Goal: Information Seeking & Learning: Learn about a topic

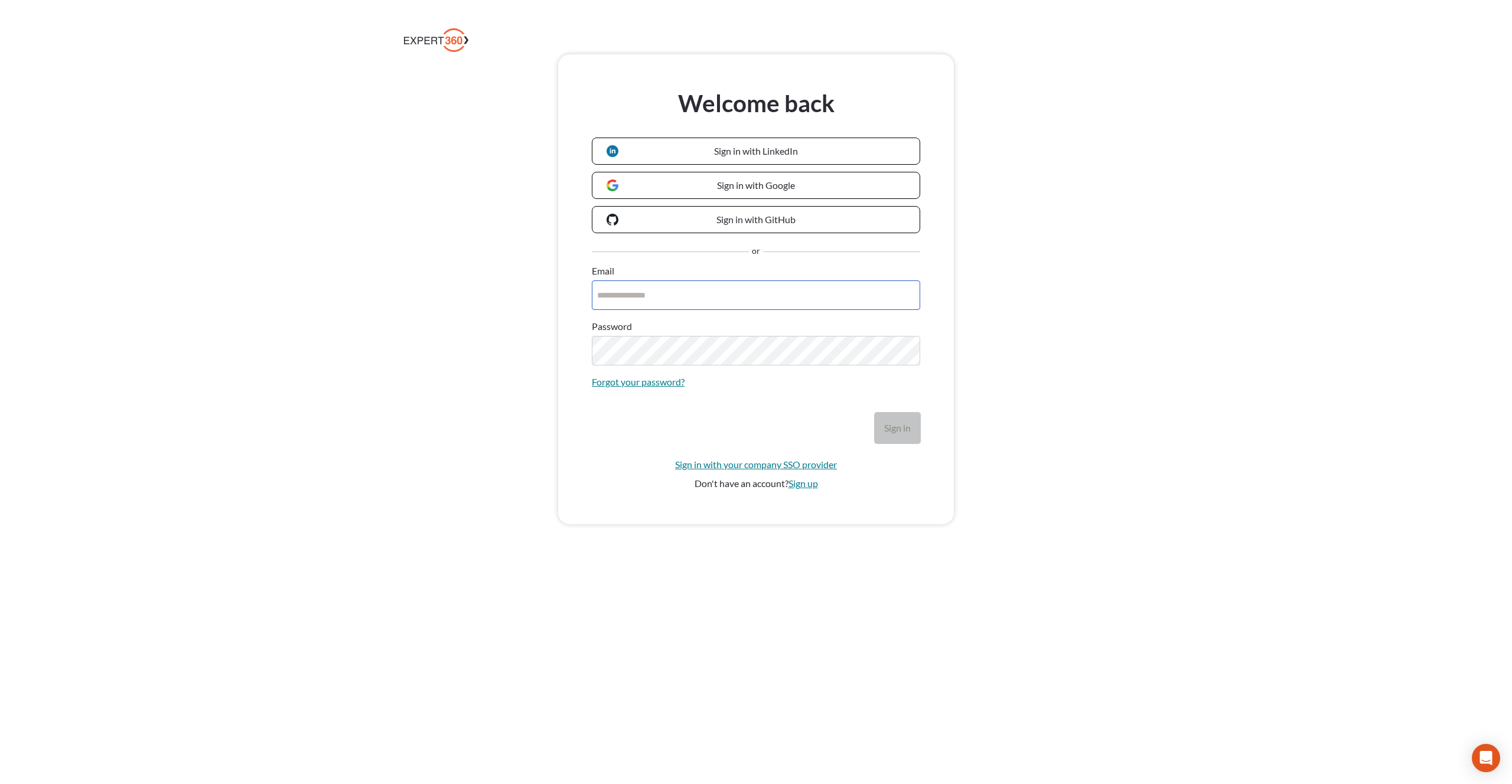
click at [711, 296] on input "Email" at bounding box center [755, 295] width 328 height 29
click at [1020, 307] on div "Welcome back Sign in with LinkedIn Sign in with Google Sign in with GitHub or E…" at bounding box center [756, 305] width 1512 height 503
click at [310, 183] on div "Welcome back Sign in with LinkedIn Sign in with Google Sign in with GitHub or E…" at bounding box center [756, 305] width 1512 height 503
click at [648, 309] on input "Email" at bounding box center [755, 295] width 328 height 29
type input "**********"
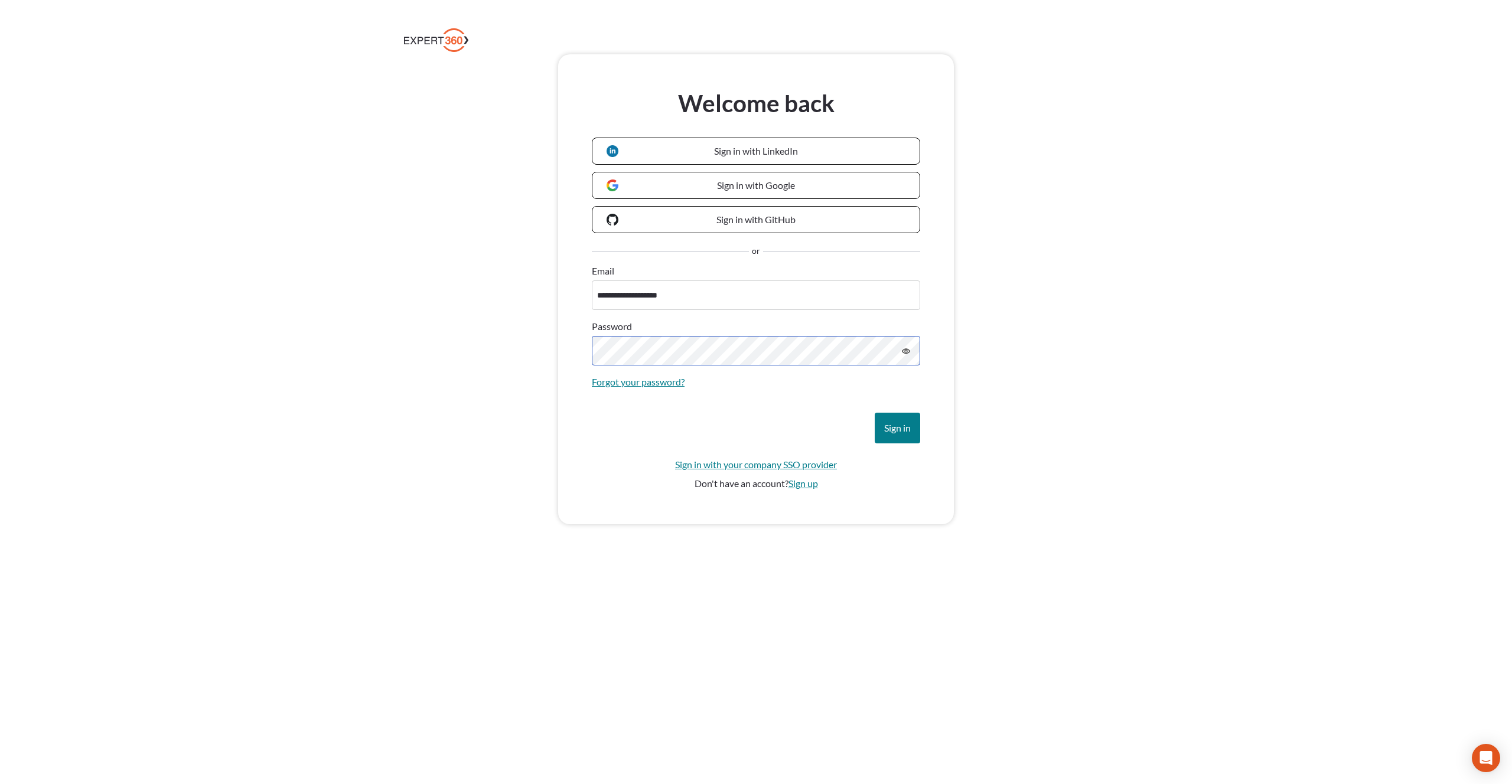
click at [874, 413] on button "Sign in" at bounding box center [897, 428] width 45 height 31
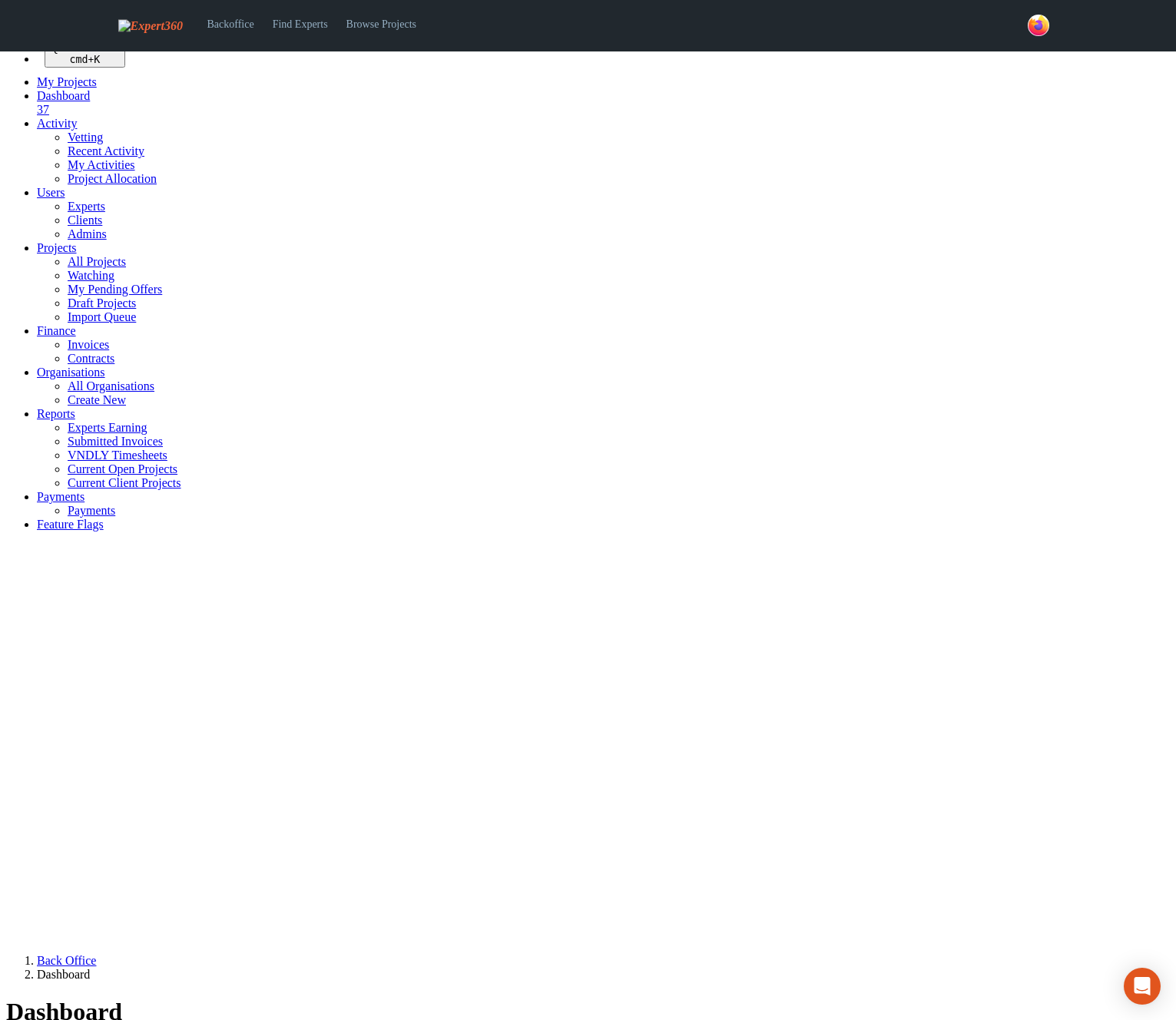
click at [77, 255] on link "Projects" at bounding box center [56, 248] width 40 height 13
click at [67, 268] on link "All Projects" at bounding box center [96, 262] width 58 height 13
select select "***"
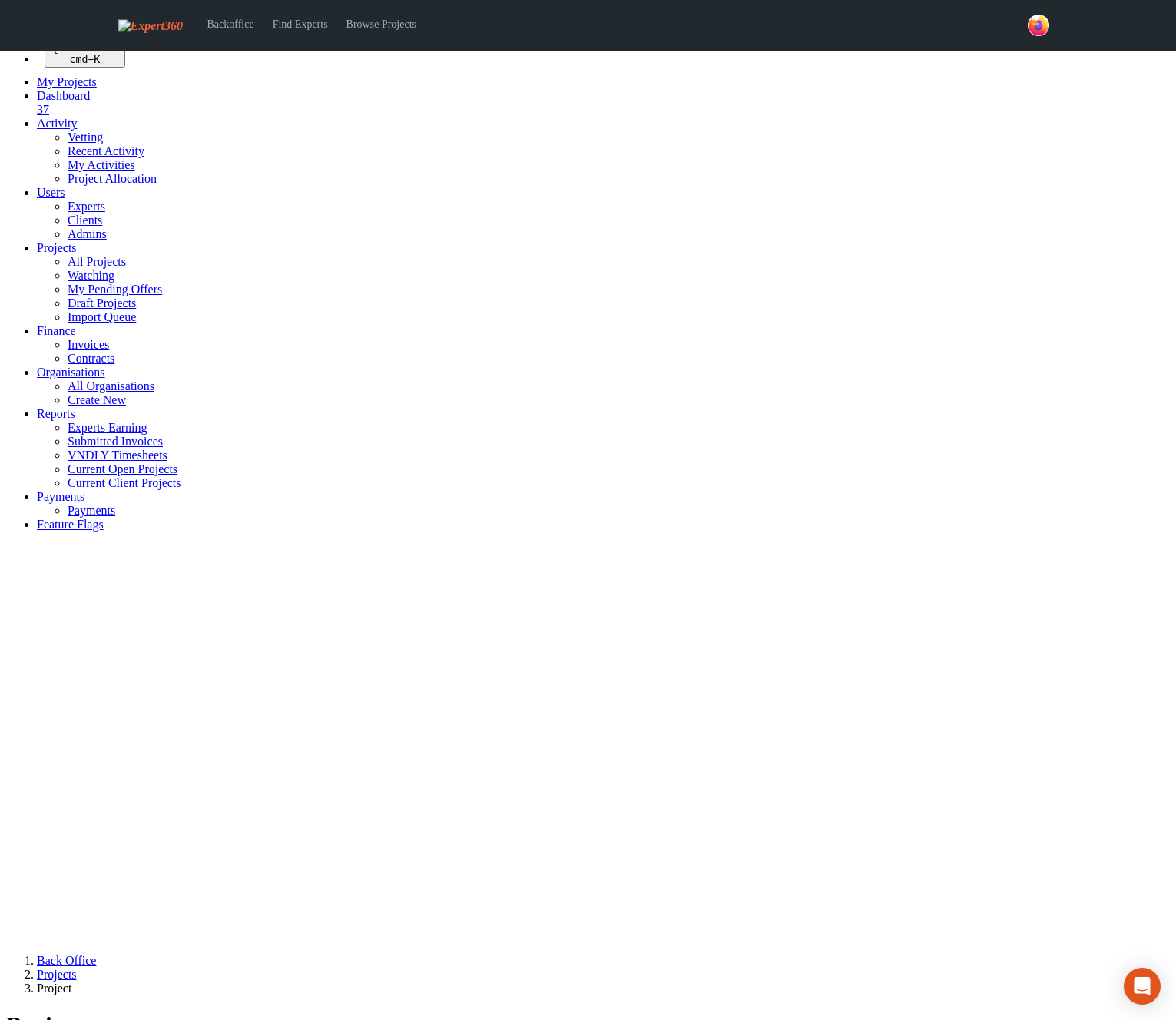
select select
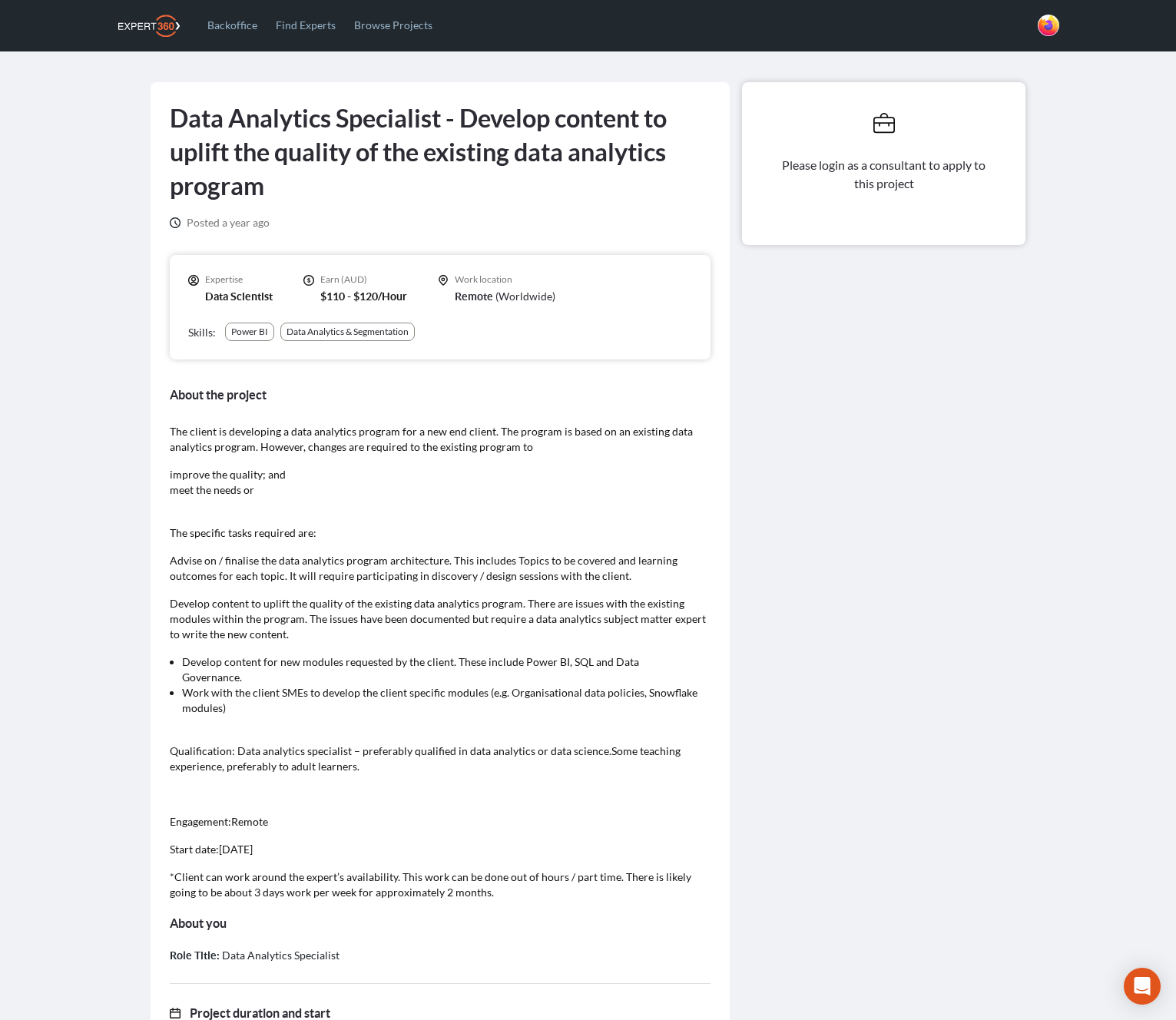
click at [802, 387] on div "Please login as a consultant to apply to this project" at bounding box center [883, 695] width 296 height 1227
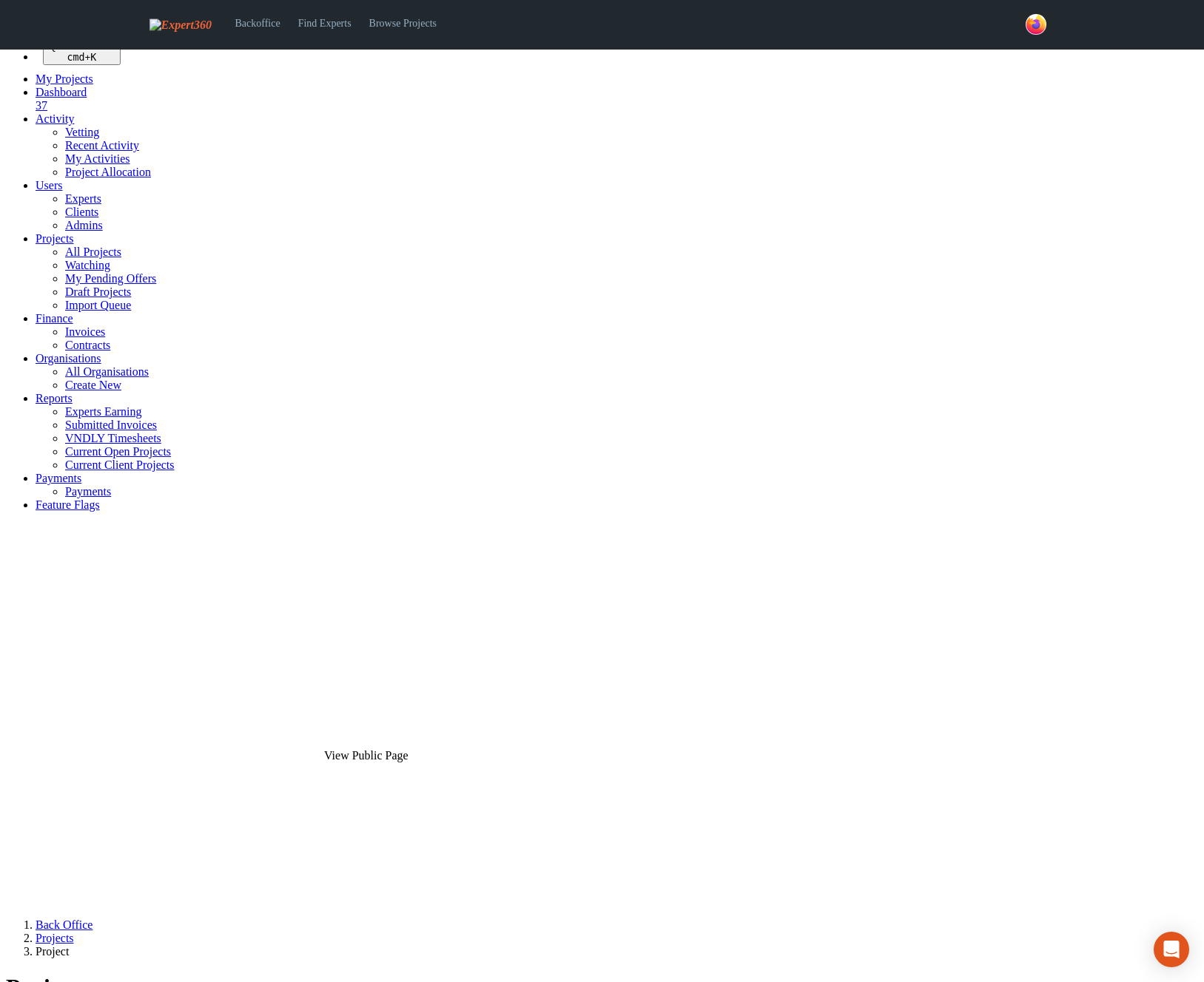
select select
click at [79, 258] on link "All Projects" at bounding box center [93, 252] width 56 height 12
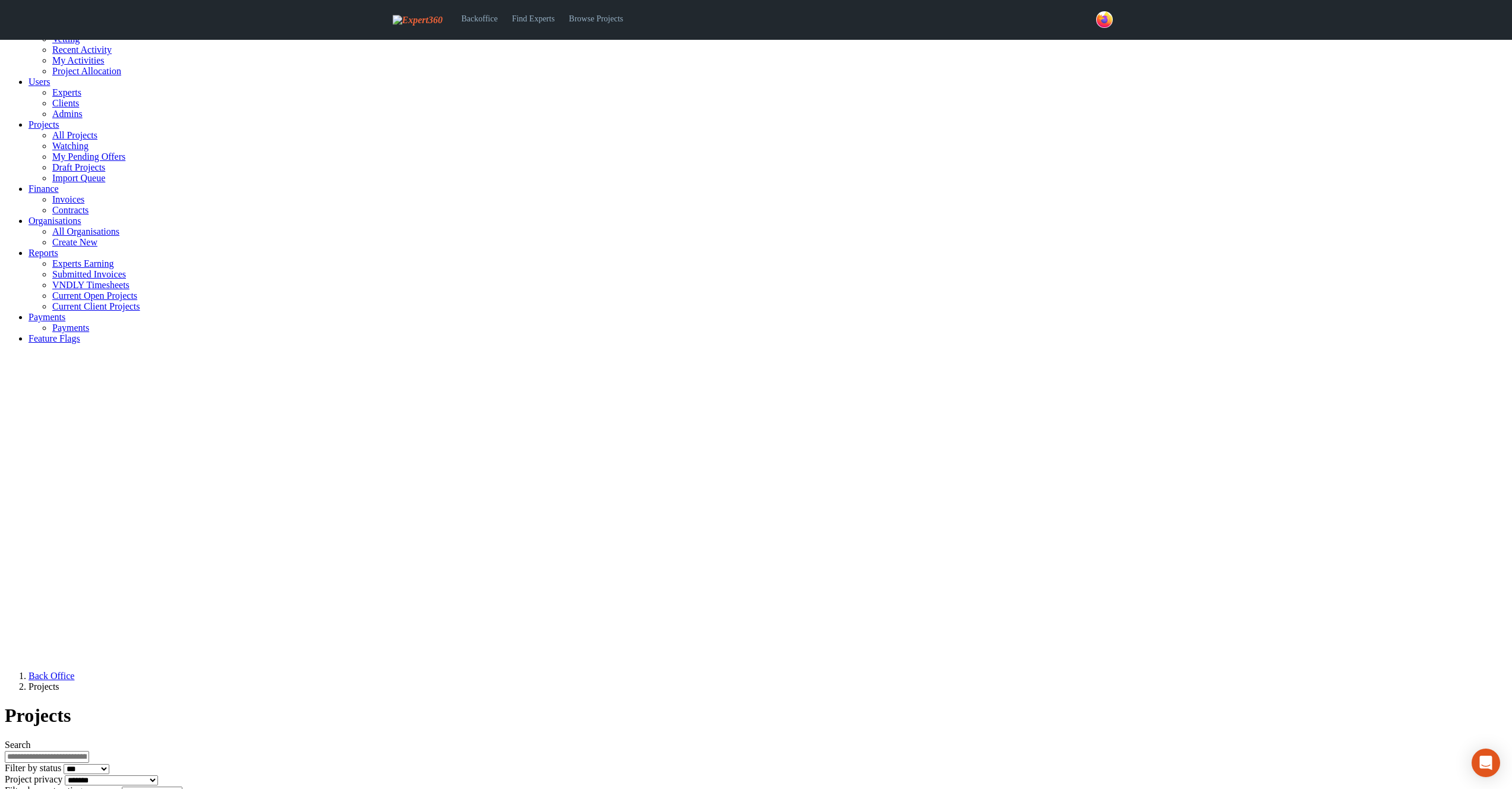
scroll to position [92, 0]
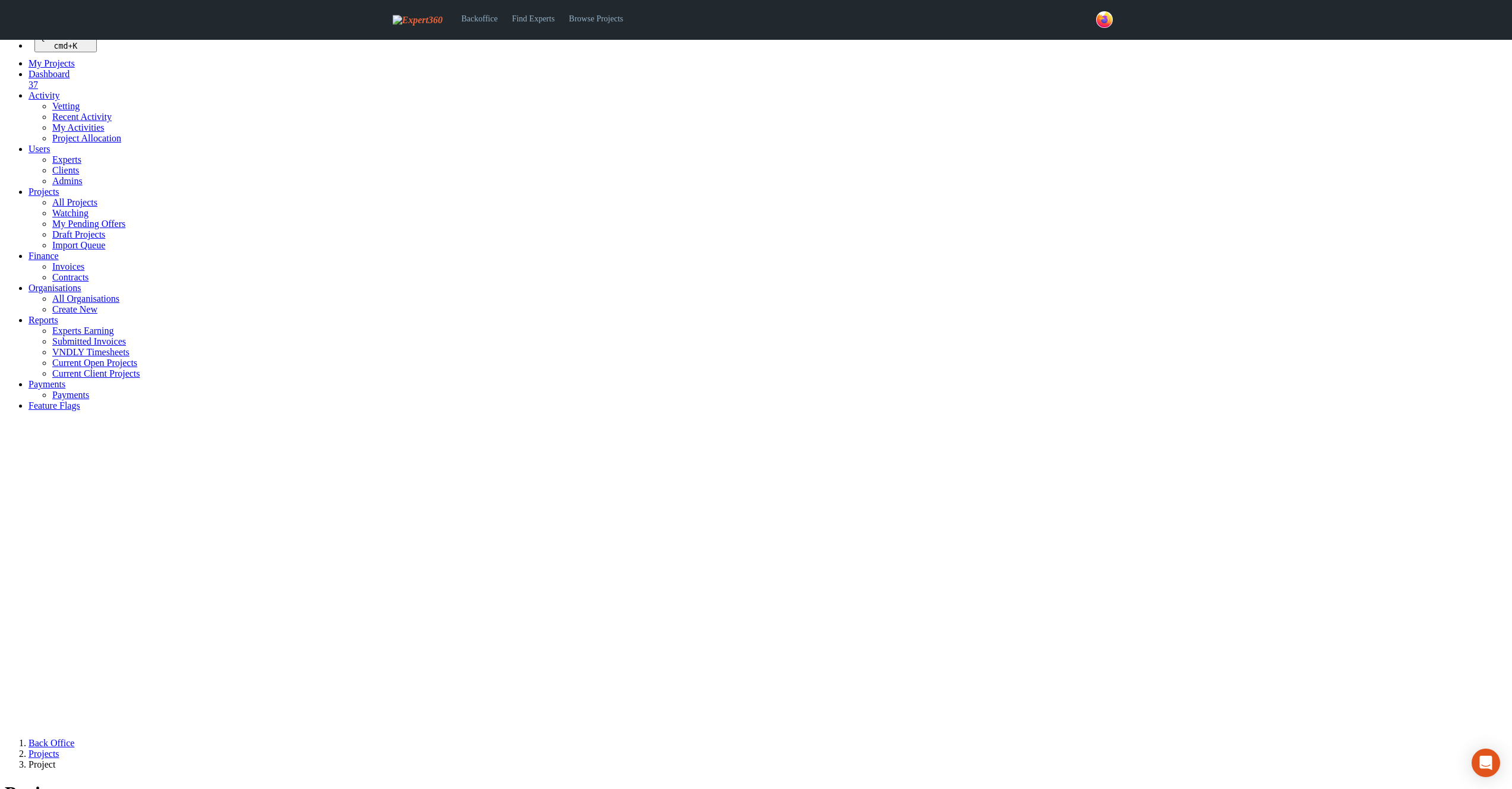
select select
click at [63, 208] on link "All Projects" at bounding box center [75, 203] width 45 height 10
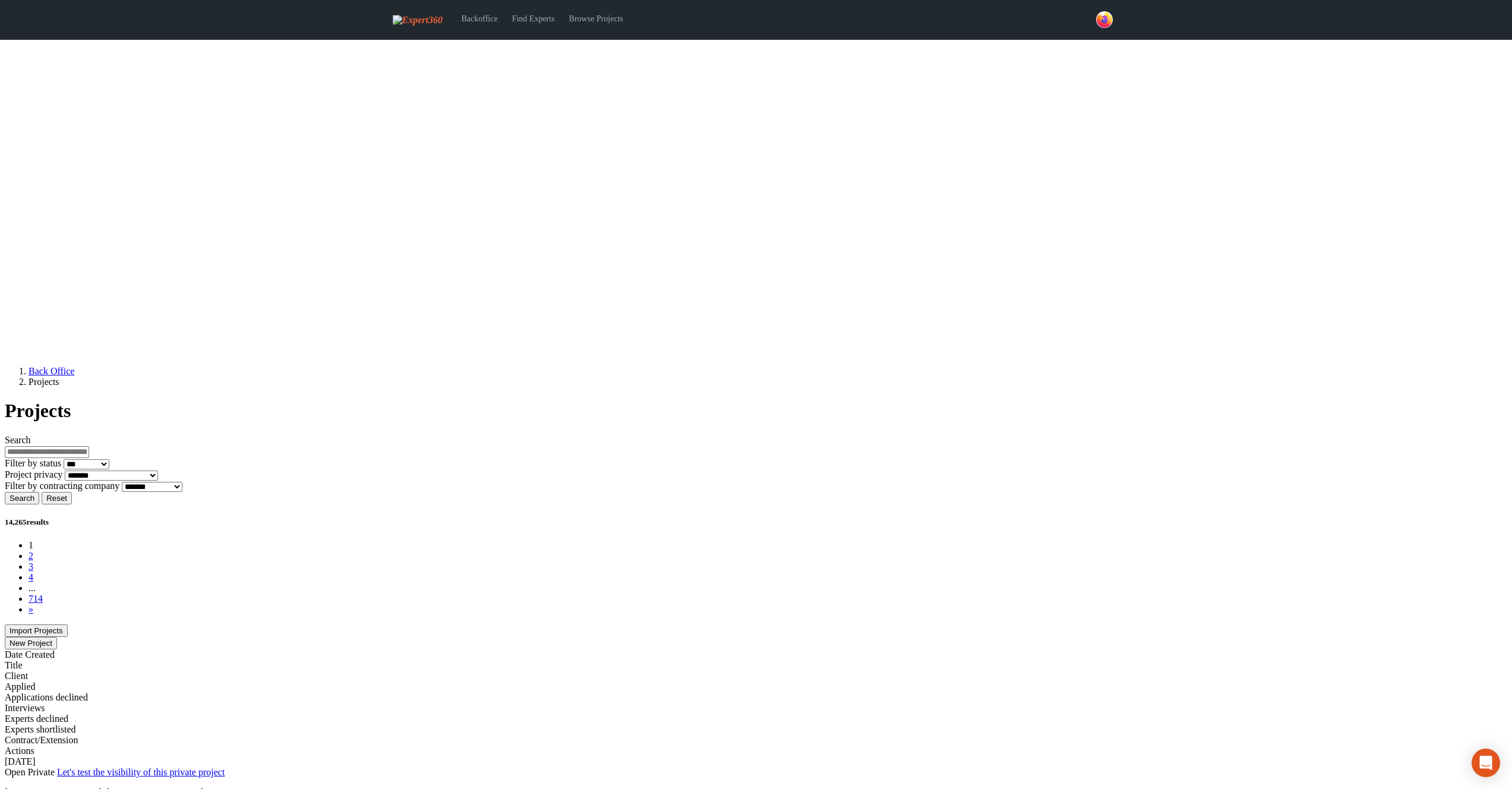
scroll to position [373, 0]
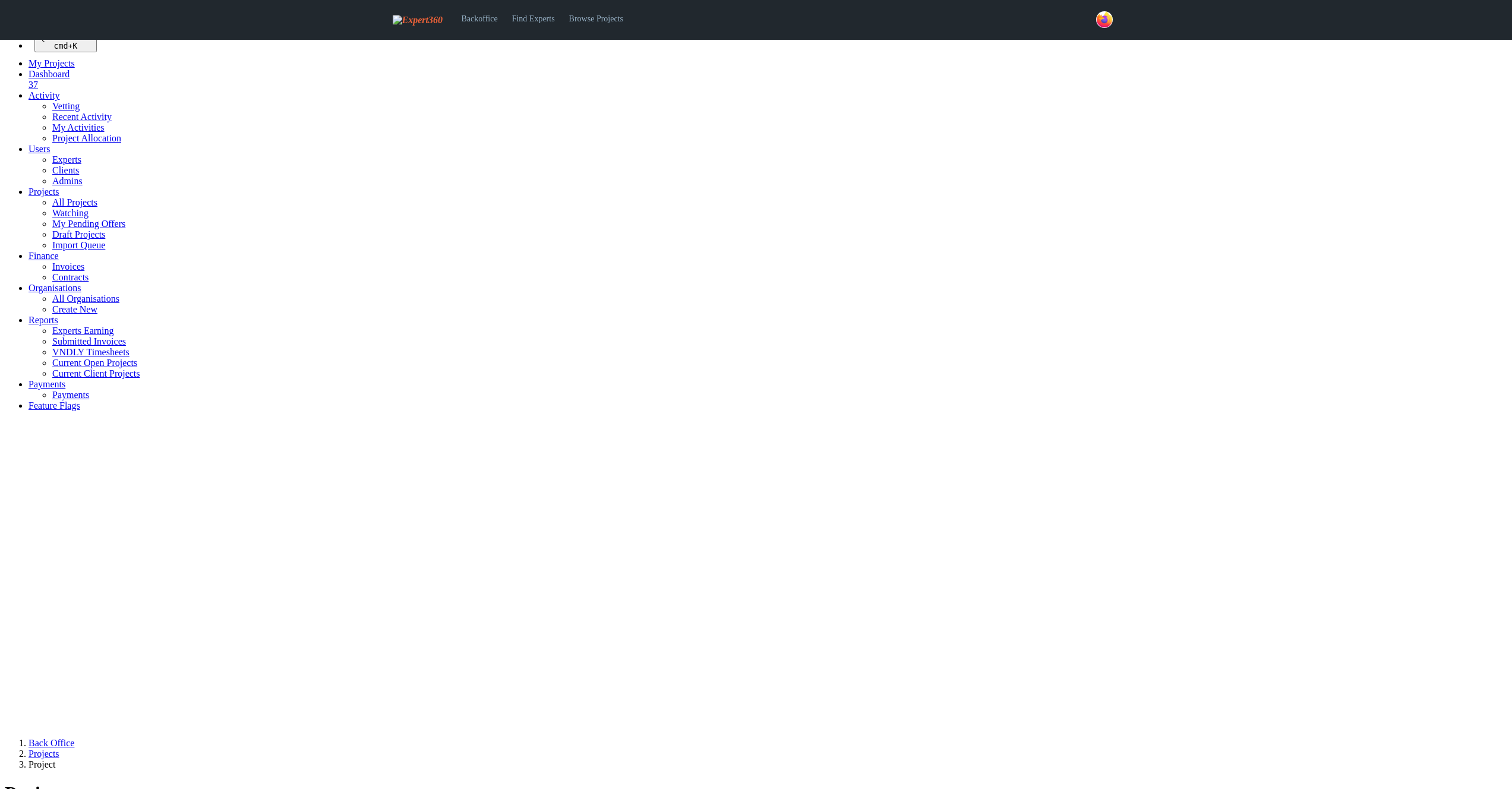
select select
select select "***"
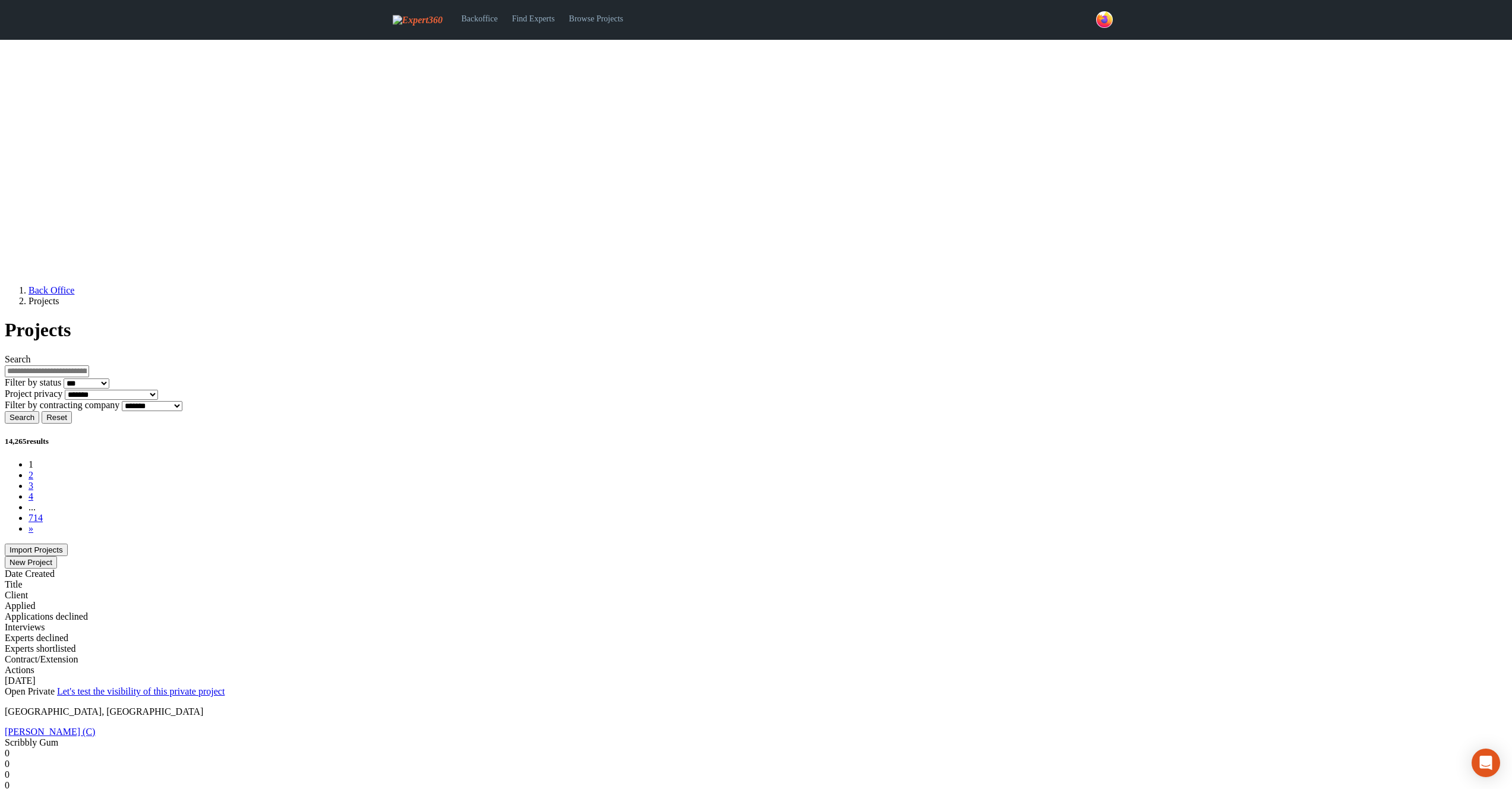
scroll to position [559, 0]
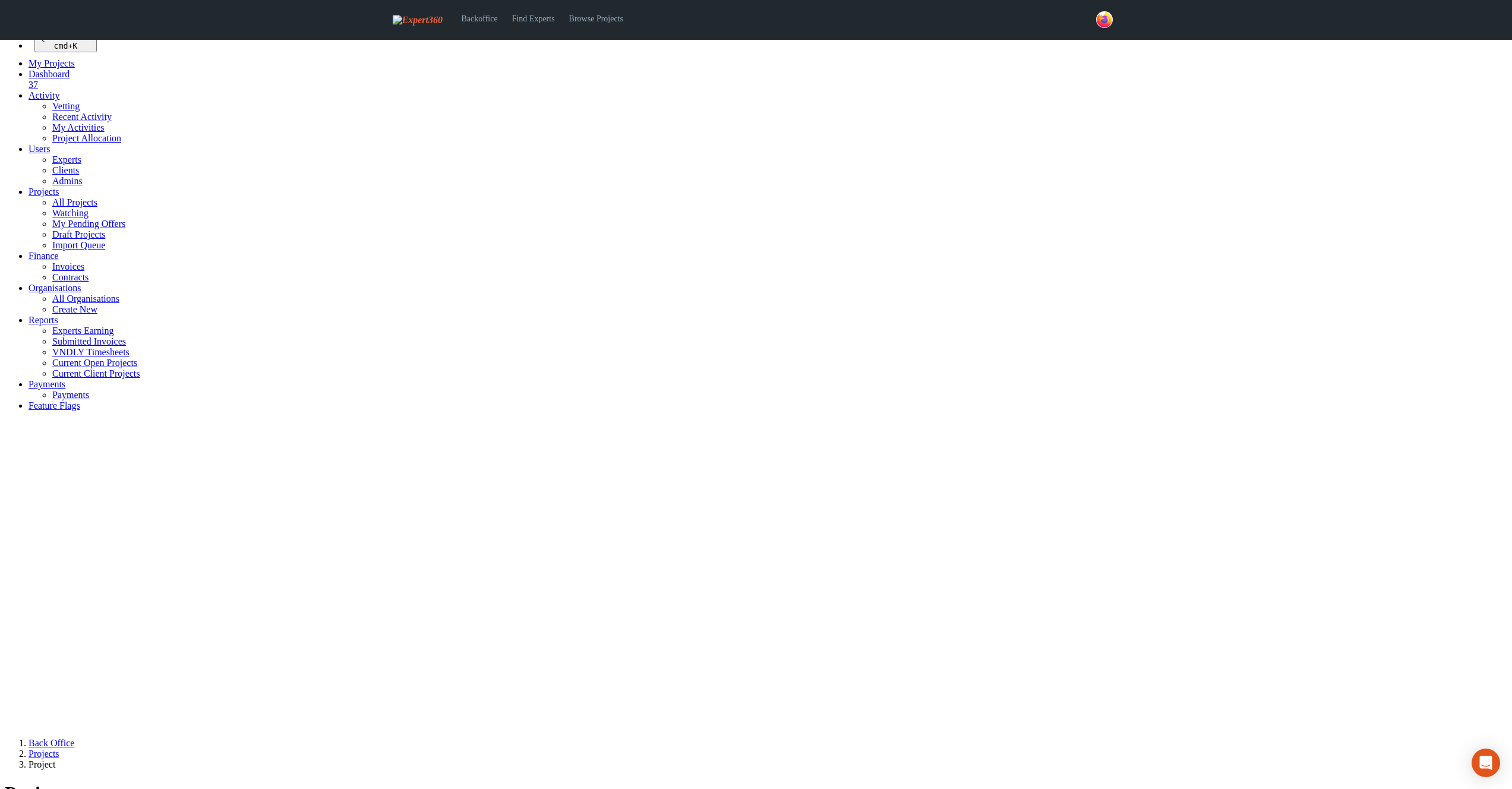
select select
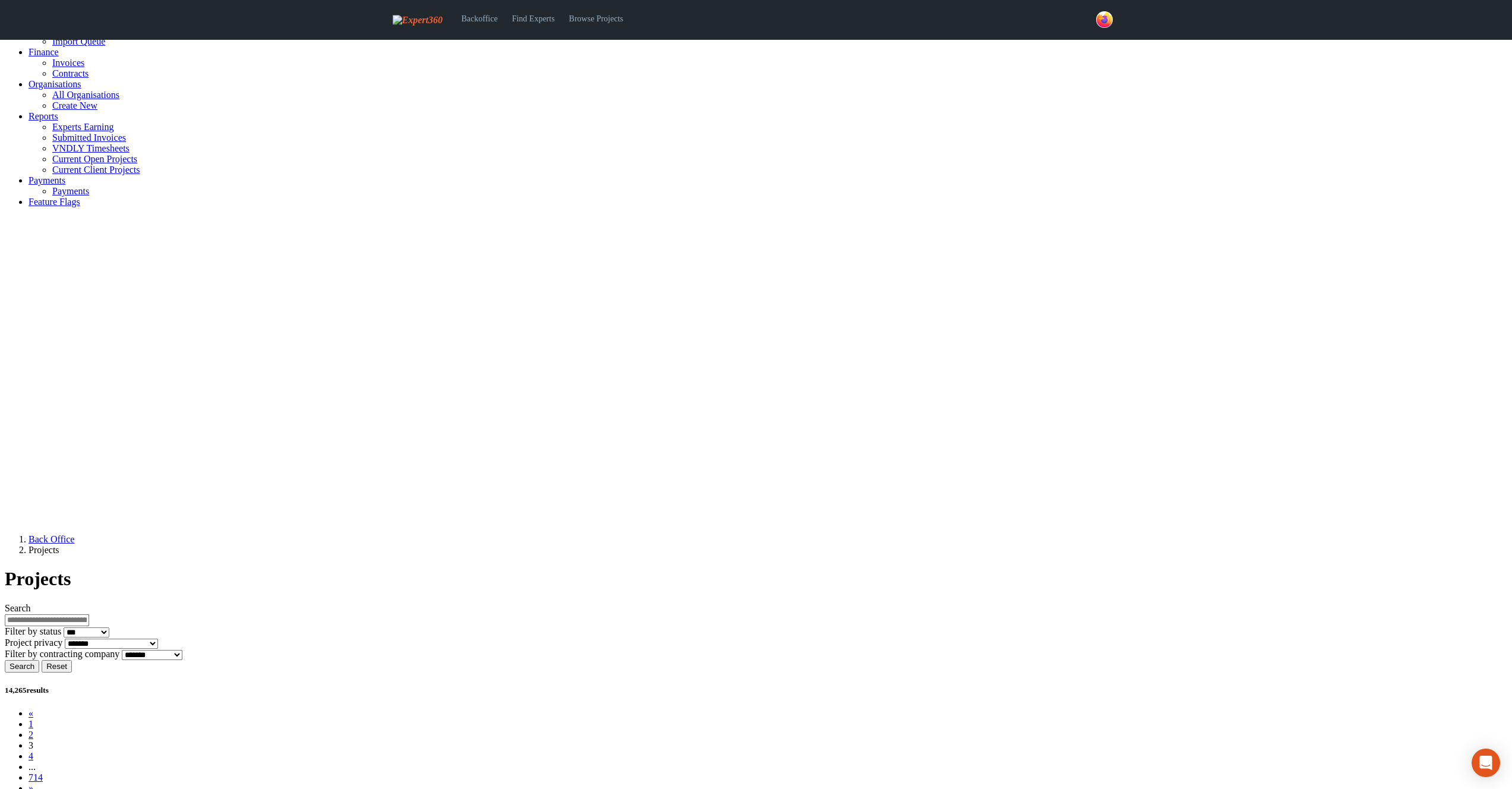
scroll to position [505, 0]
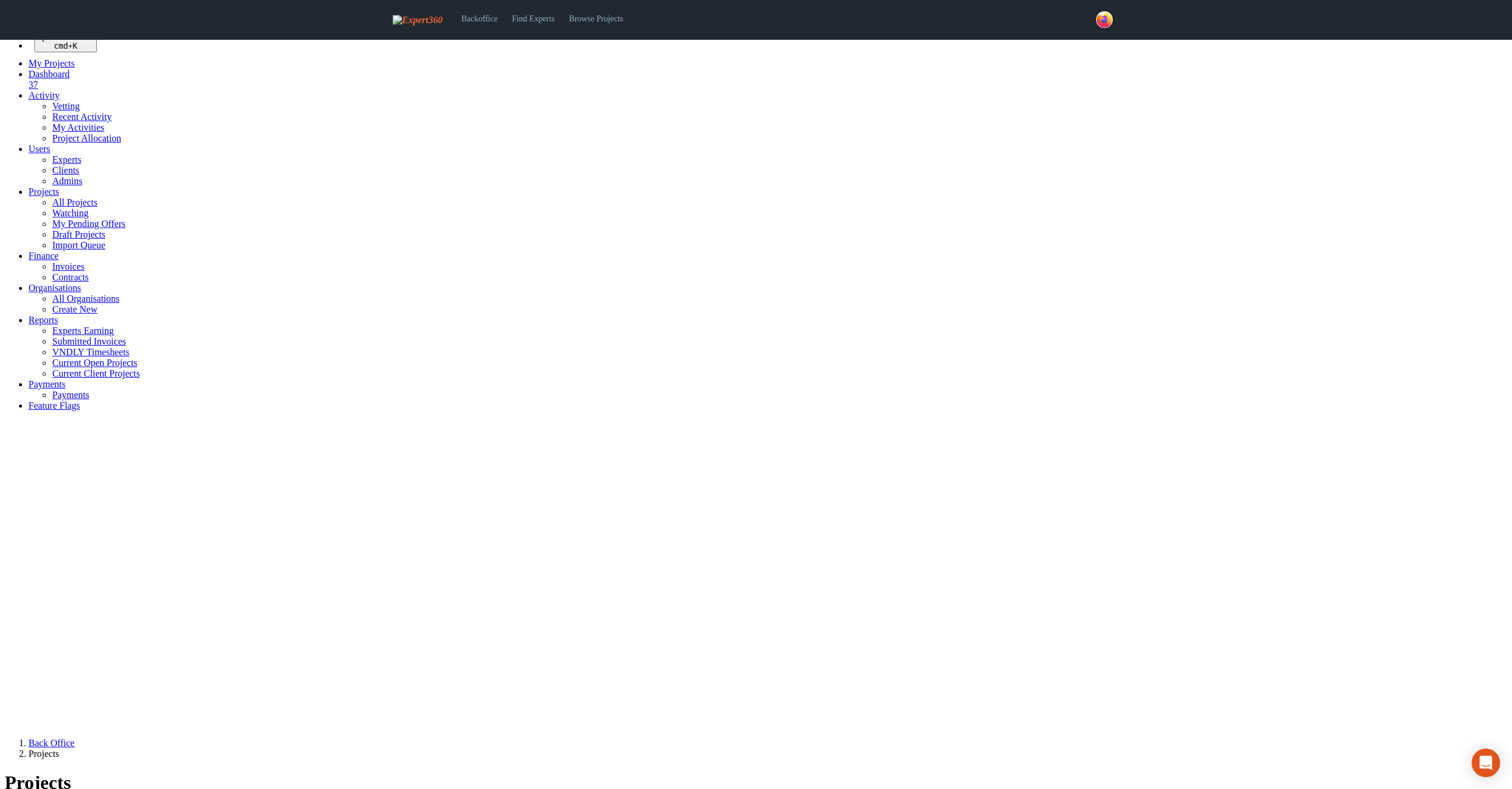
select select "***"
select select
